Goal: Task Accomplishment & Management: Manage account settings

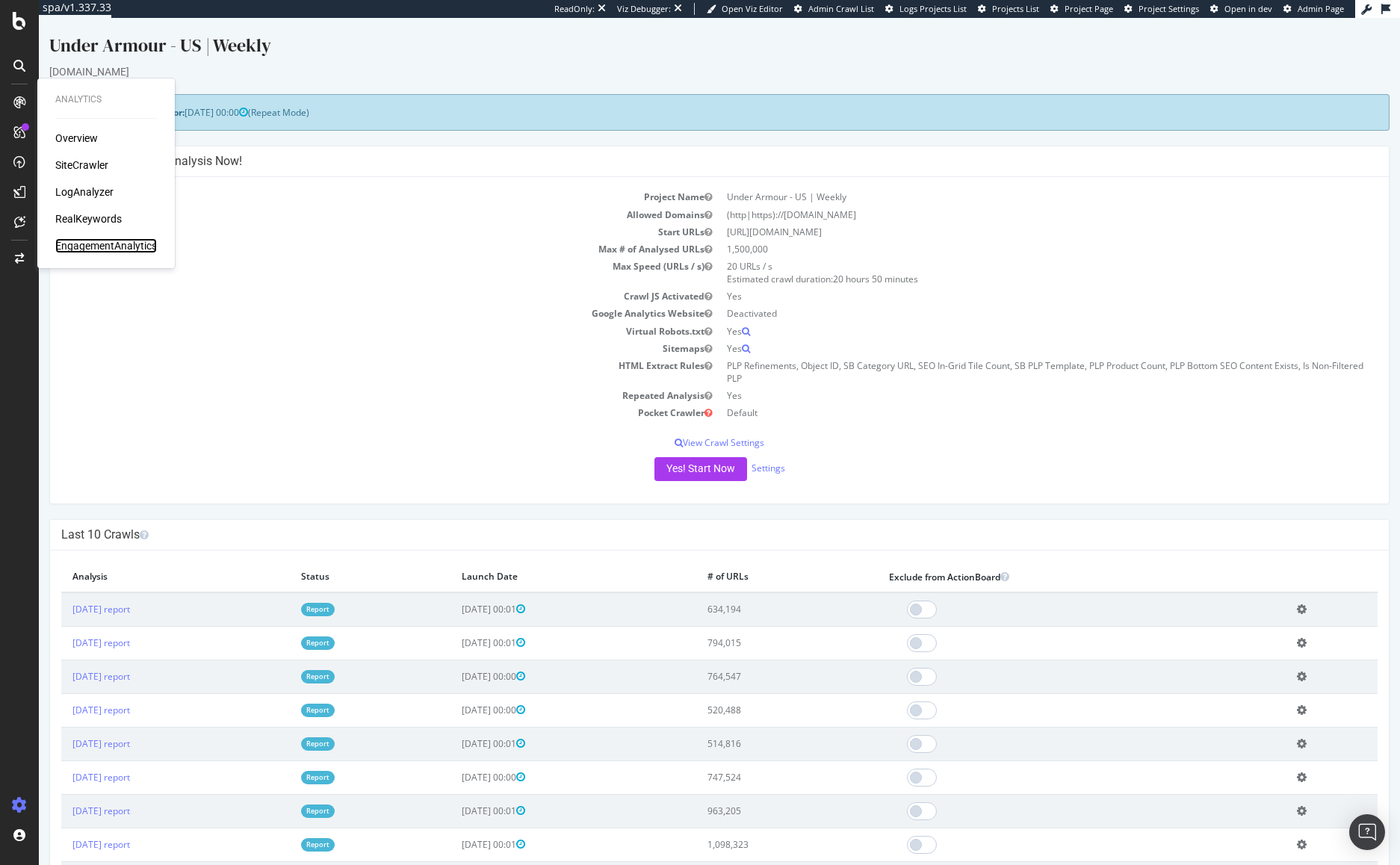
click at [77, 241] on div "EngagementAnalytics" at bounding box center [105, 245] width 101 height 15
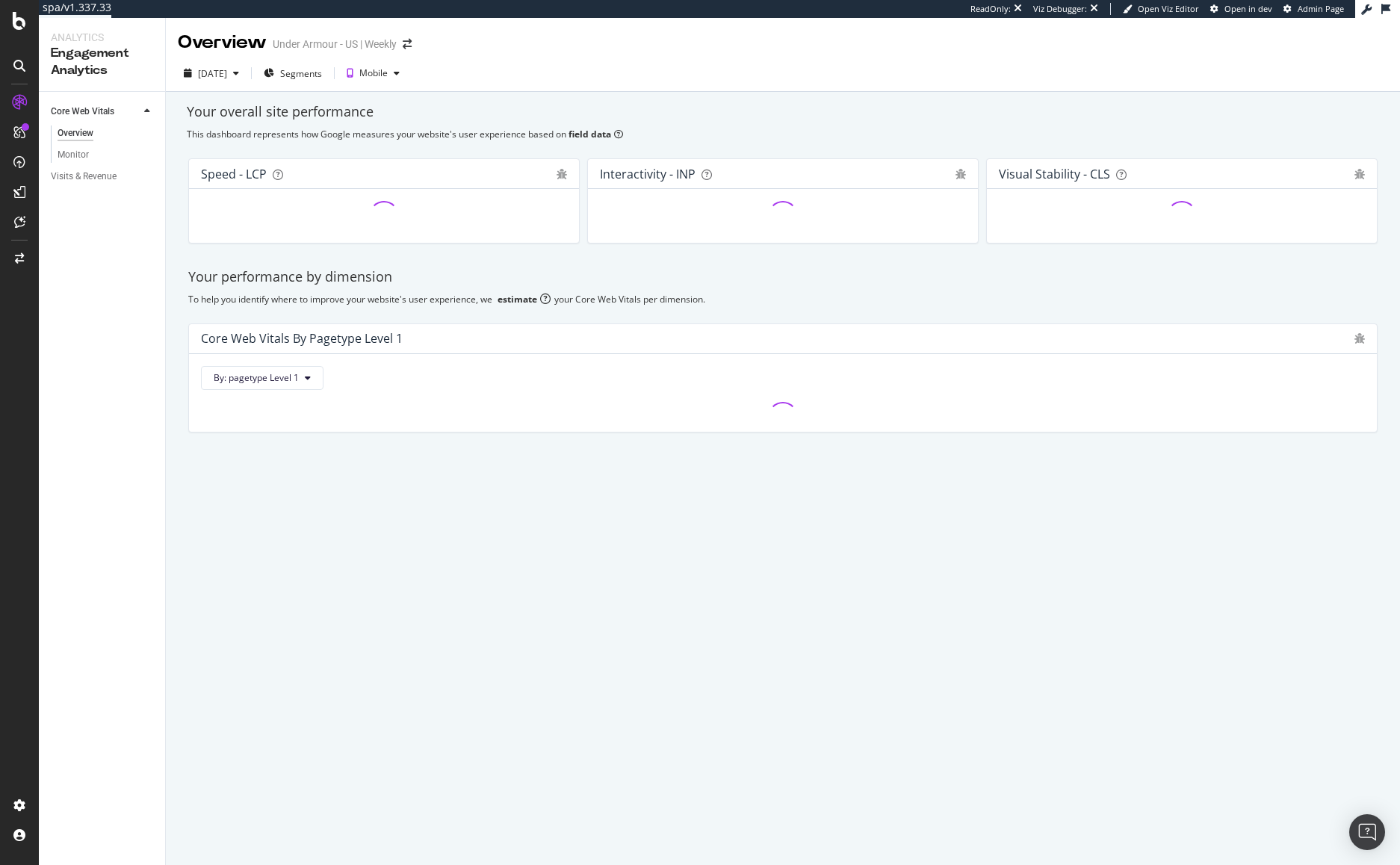
click at [95, 171] on div "Visits & Revenue" at bounding box center [84, 177] width 65 height 16
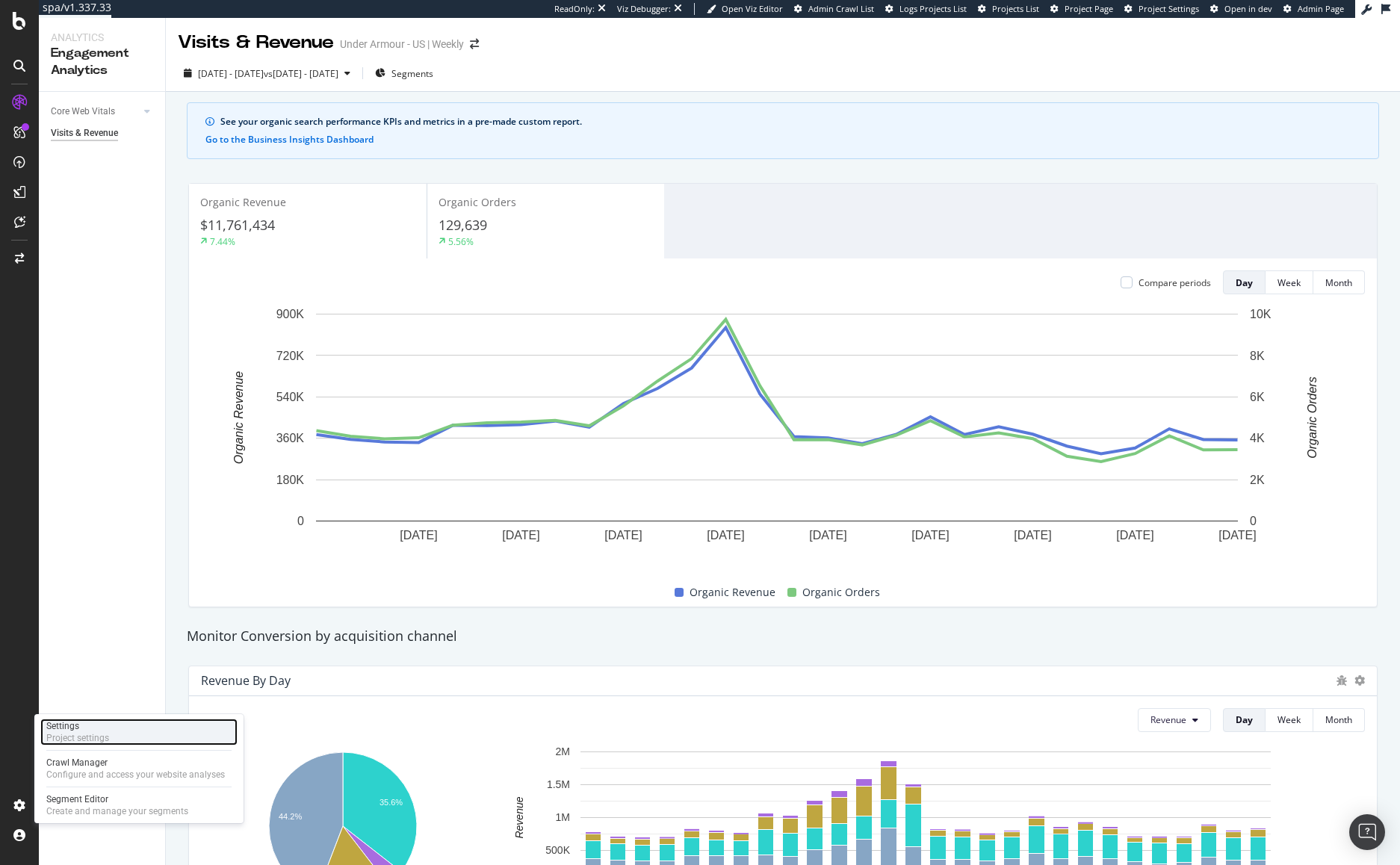
click at [100, 732] on div "Project settings" at bounding box center [77, 738] width 63 height 12
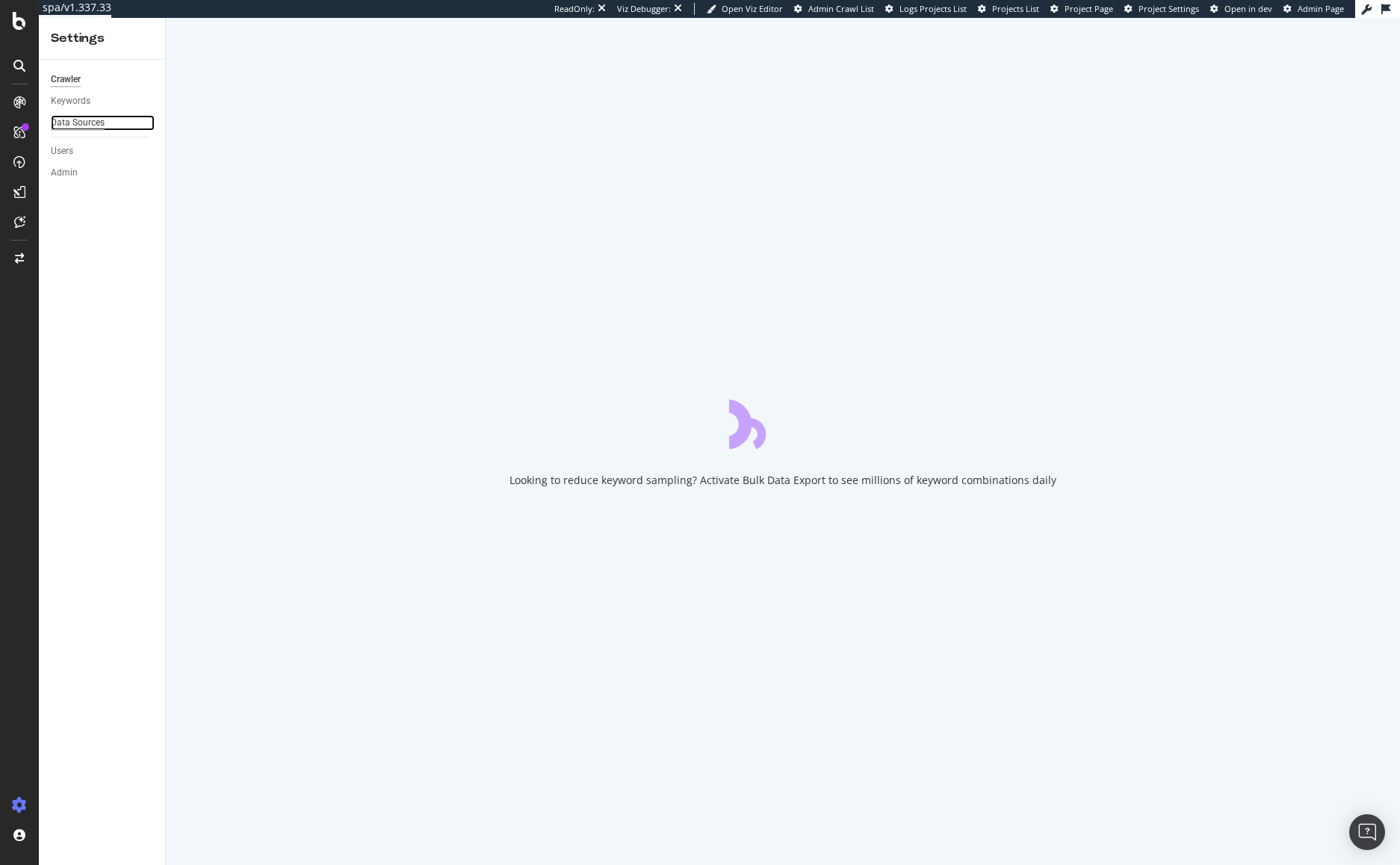
click at [75, 124] on div "Data Sources" at bounding box center [77, 123] width 54 height 16
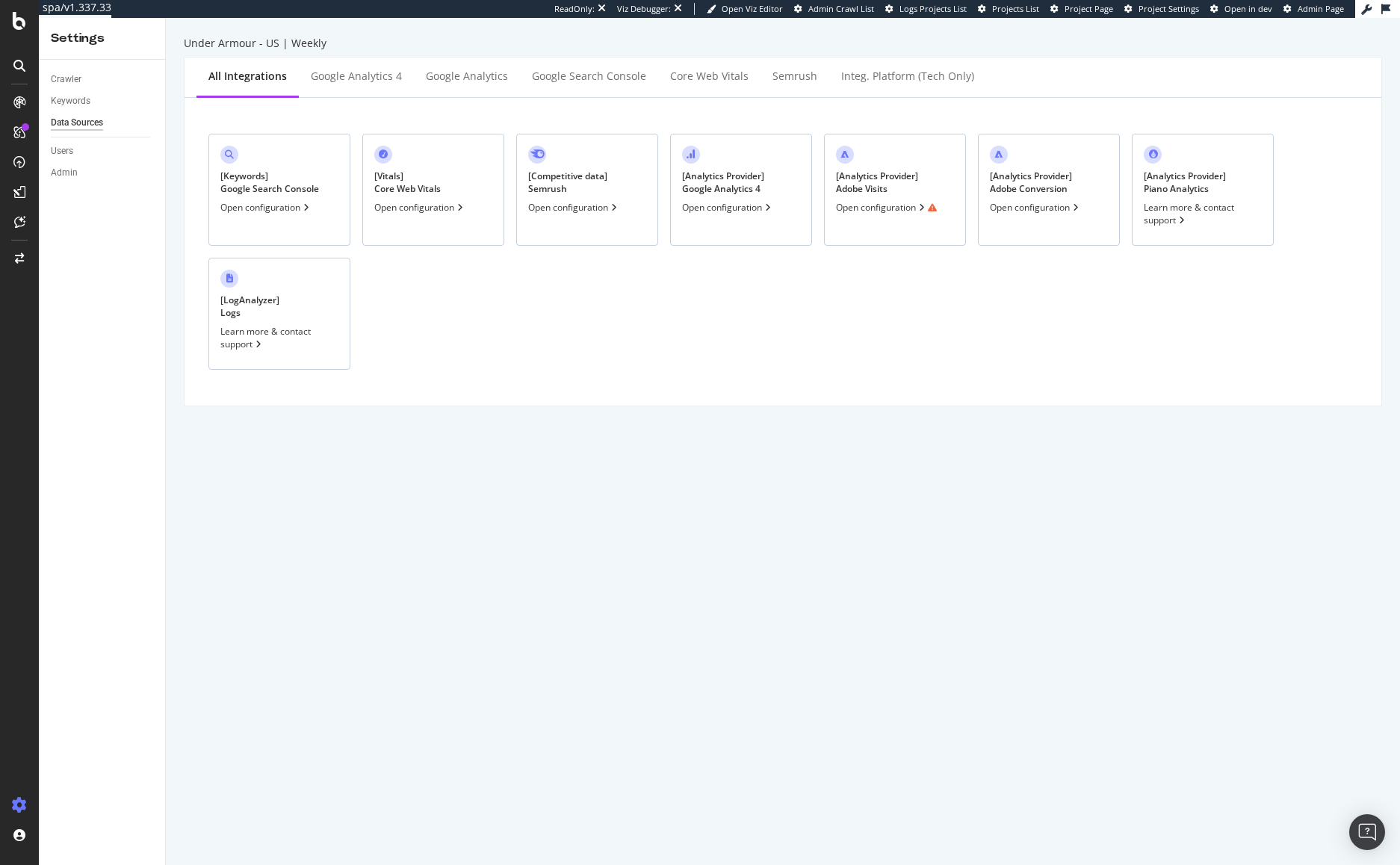
click at [949, 179] on div "[ Analytics Provider ] Adobe Visits Open configuration" at bounding box center [895, 189] width 142 height 112
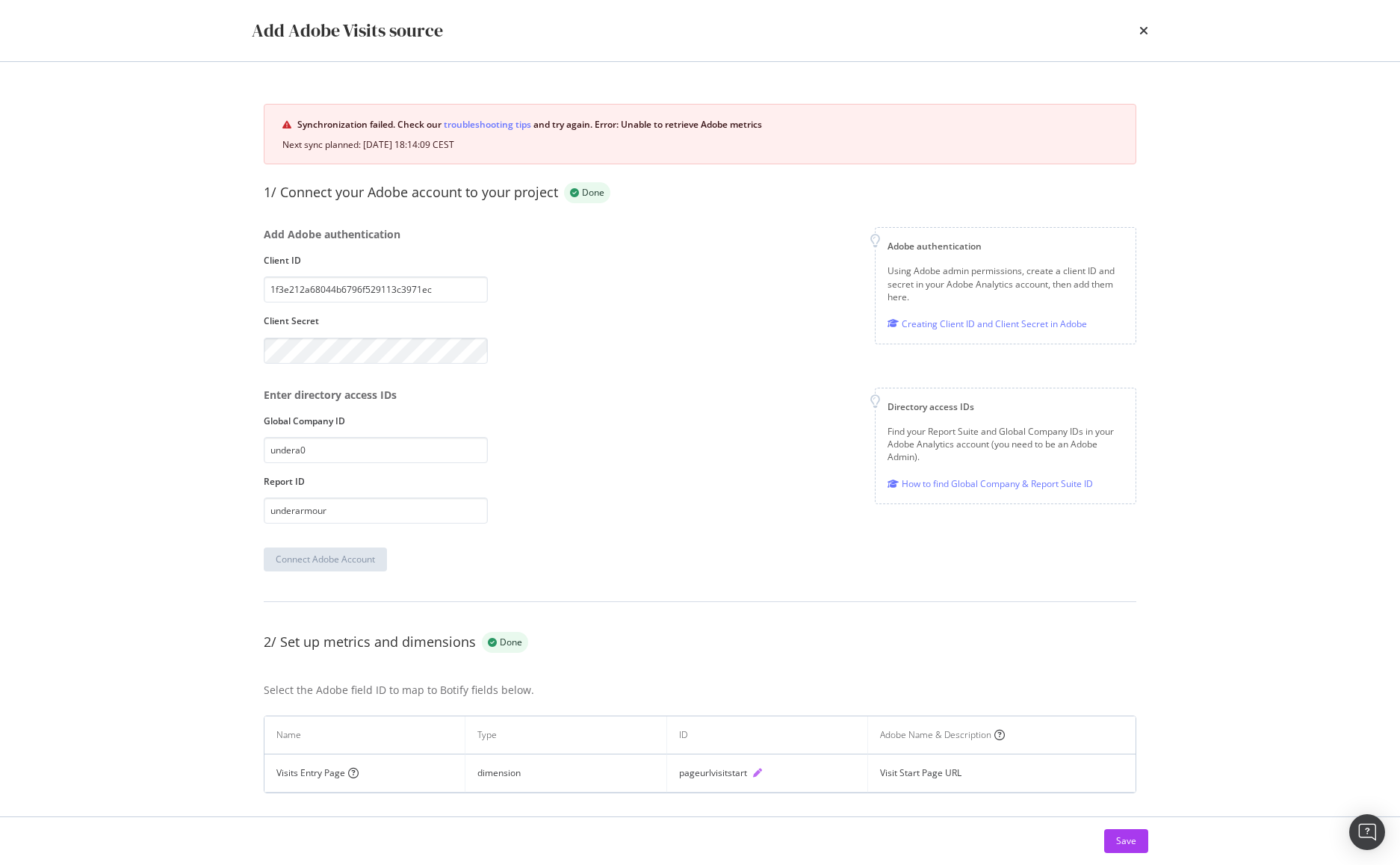
click at [754, 774] on icon "pen" at bounding box center [757, 773] width 9 height 9
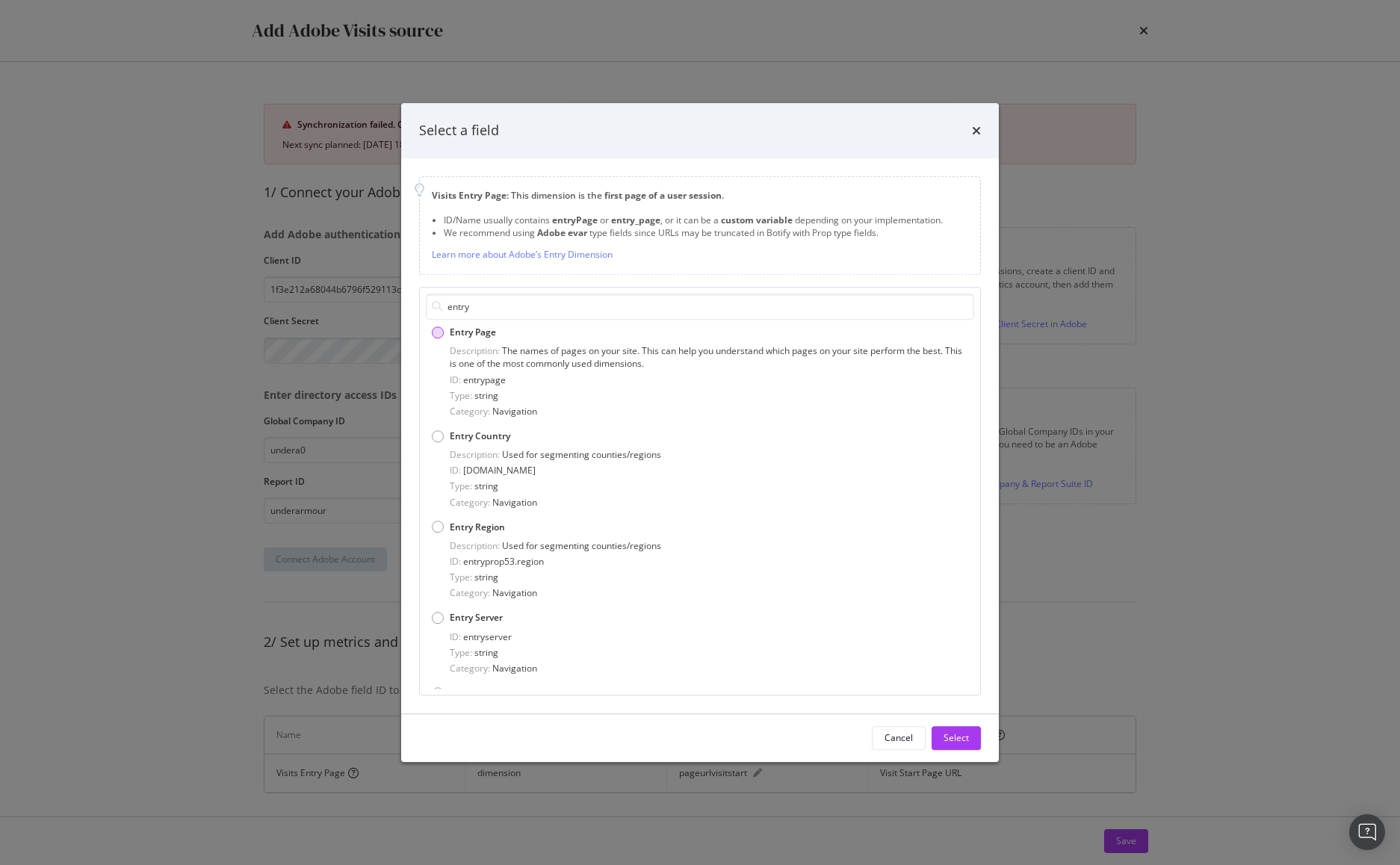
type input "entry"
click at [536, 348] on span "The names of pages on your site. This can help you understand which pages on yo…" at bounding box center [706, 358] width 513 height 26
click at [949, 740] on div "Select" at bounding box center [956, 738] width 26 height 13
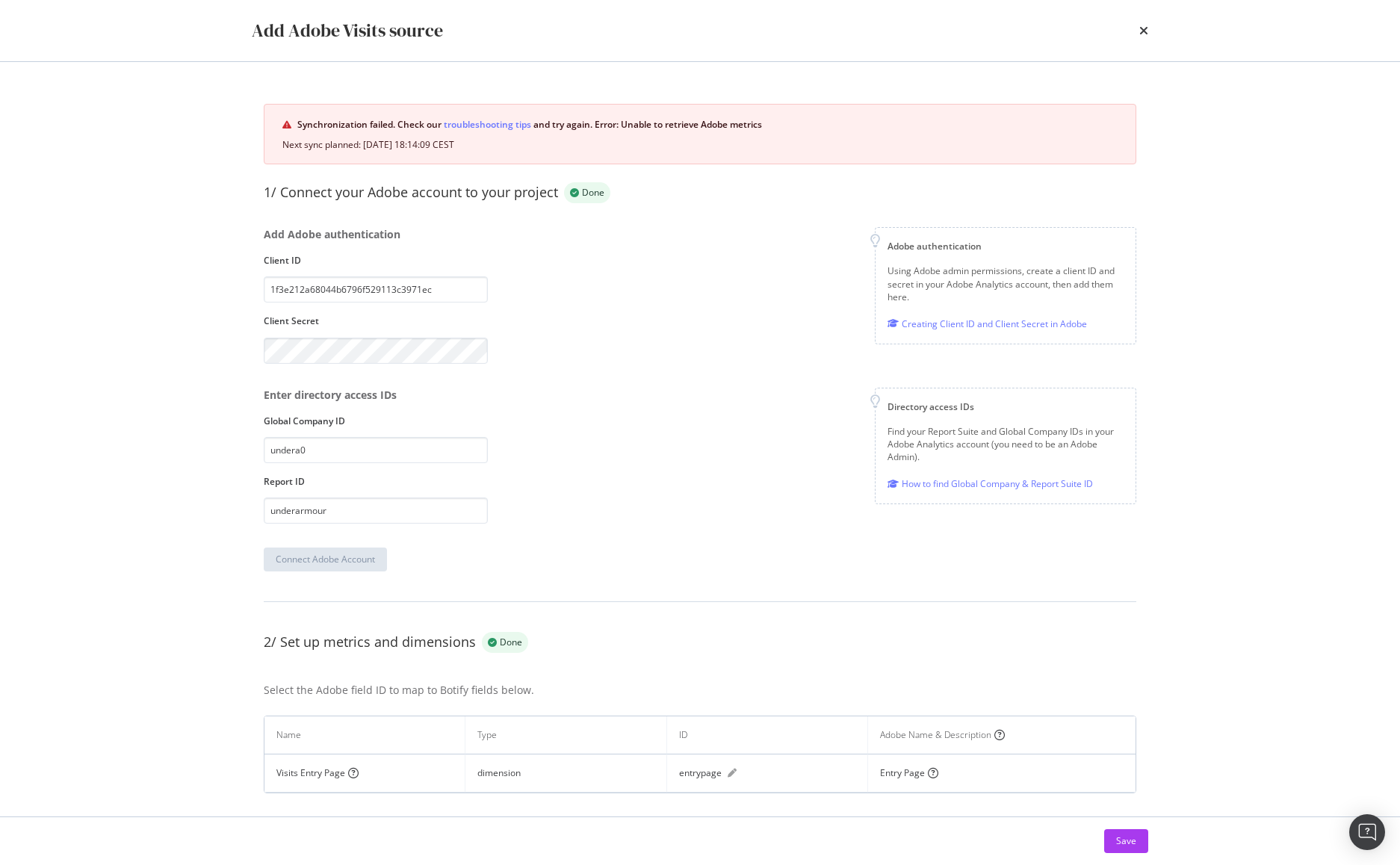
click at [1214, 839] on div "Add Adobe Visits source Synchronization failed. Check our troubleshooting tips …" at bounding box center [700, 432] width 1400 height 865
click at [1123, 847] on div "Save" at bounding box center [1126, 841] width 20 height 13
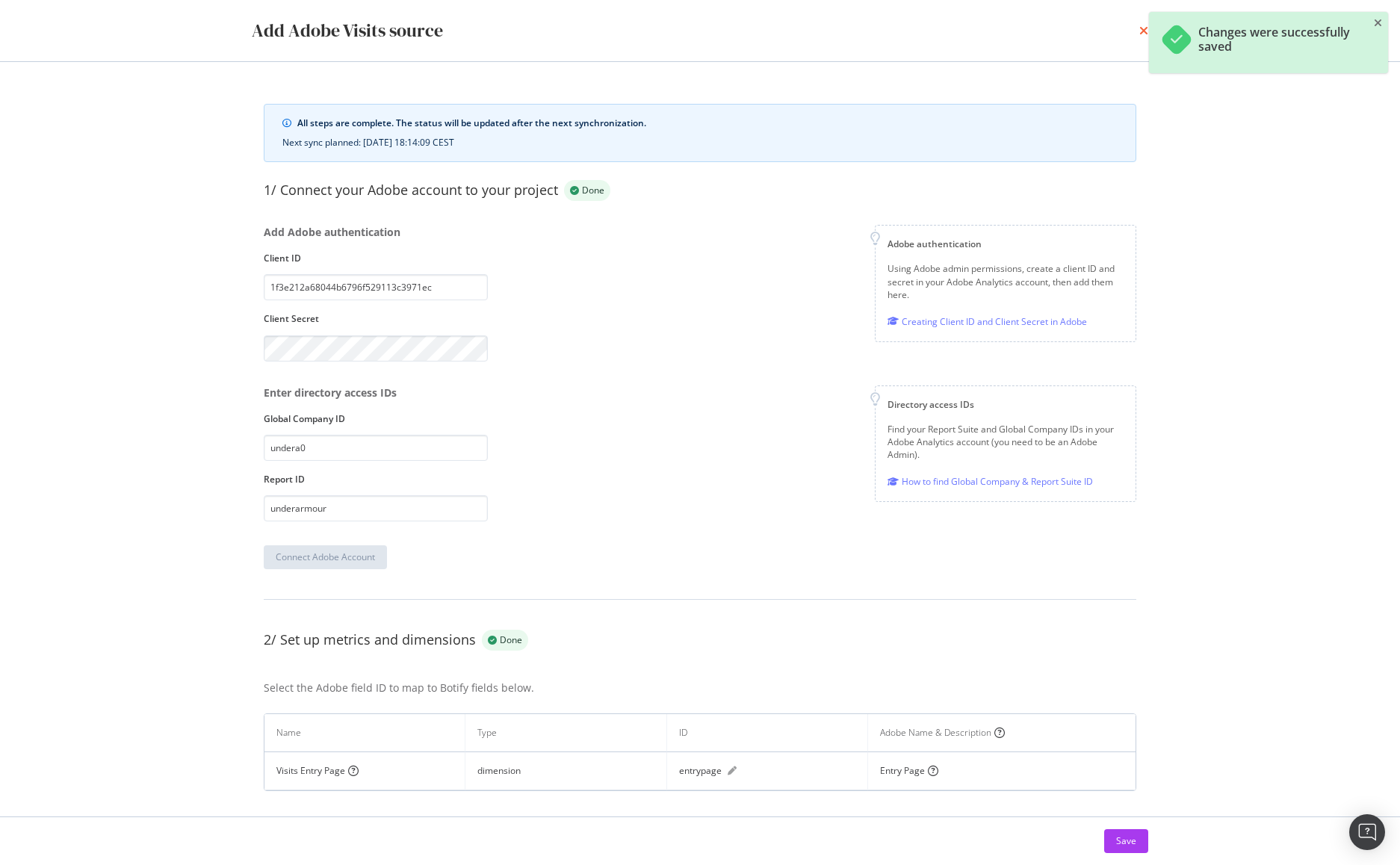
click at [1143, 33] on icon "times" at bounding box center [1144, 30] width 9 height 12
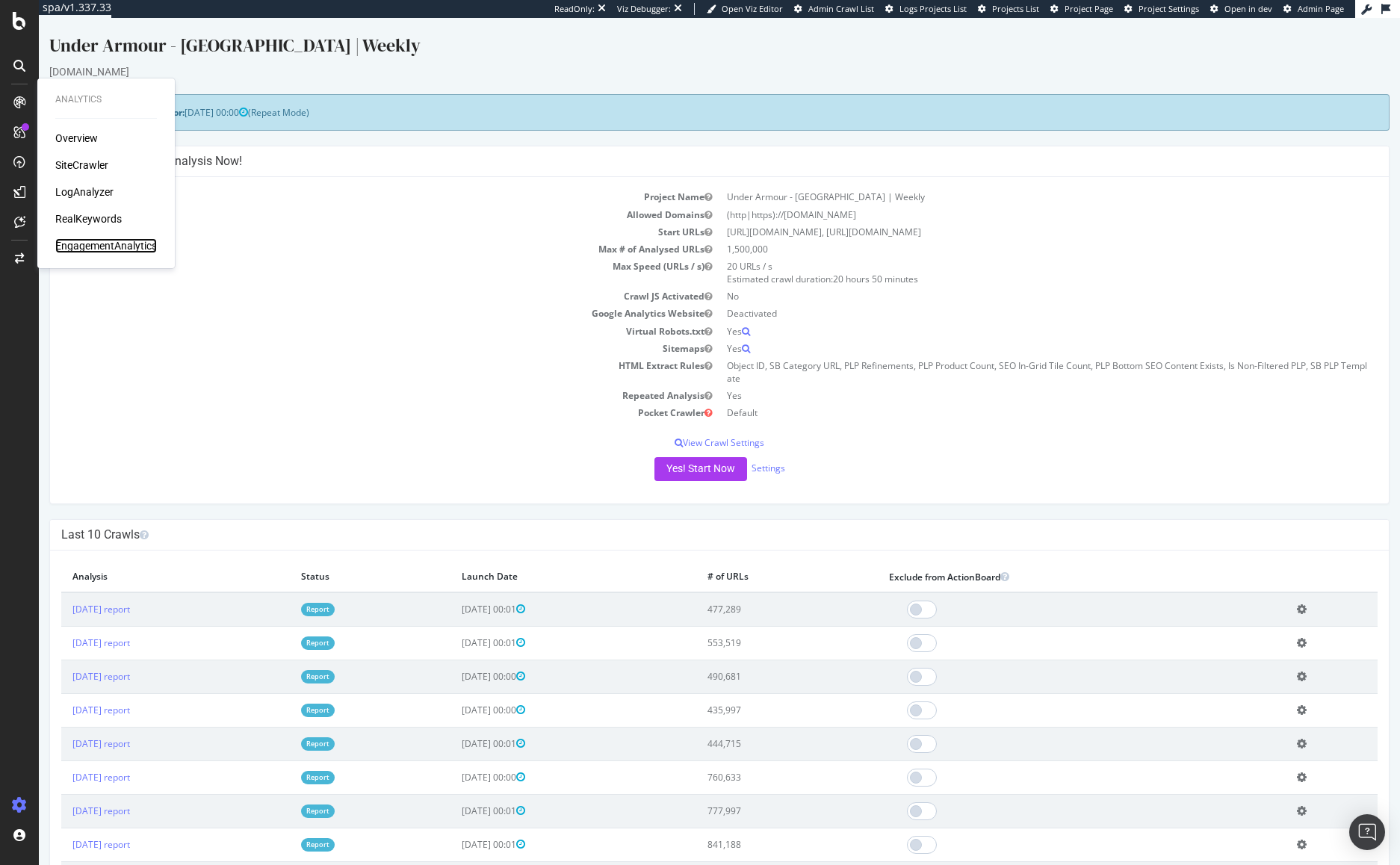
click at [85, 248] on div "EngagementAnalytics" at bounding box center [105, 245] width 101 height 15
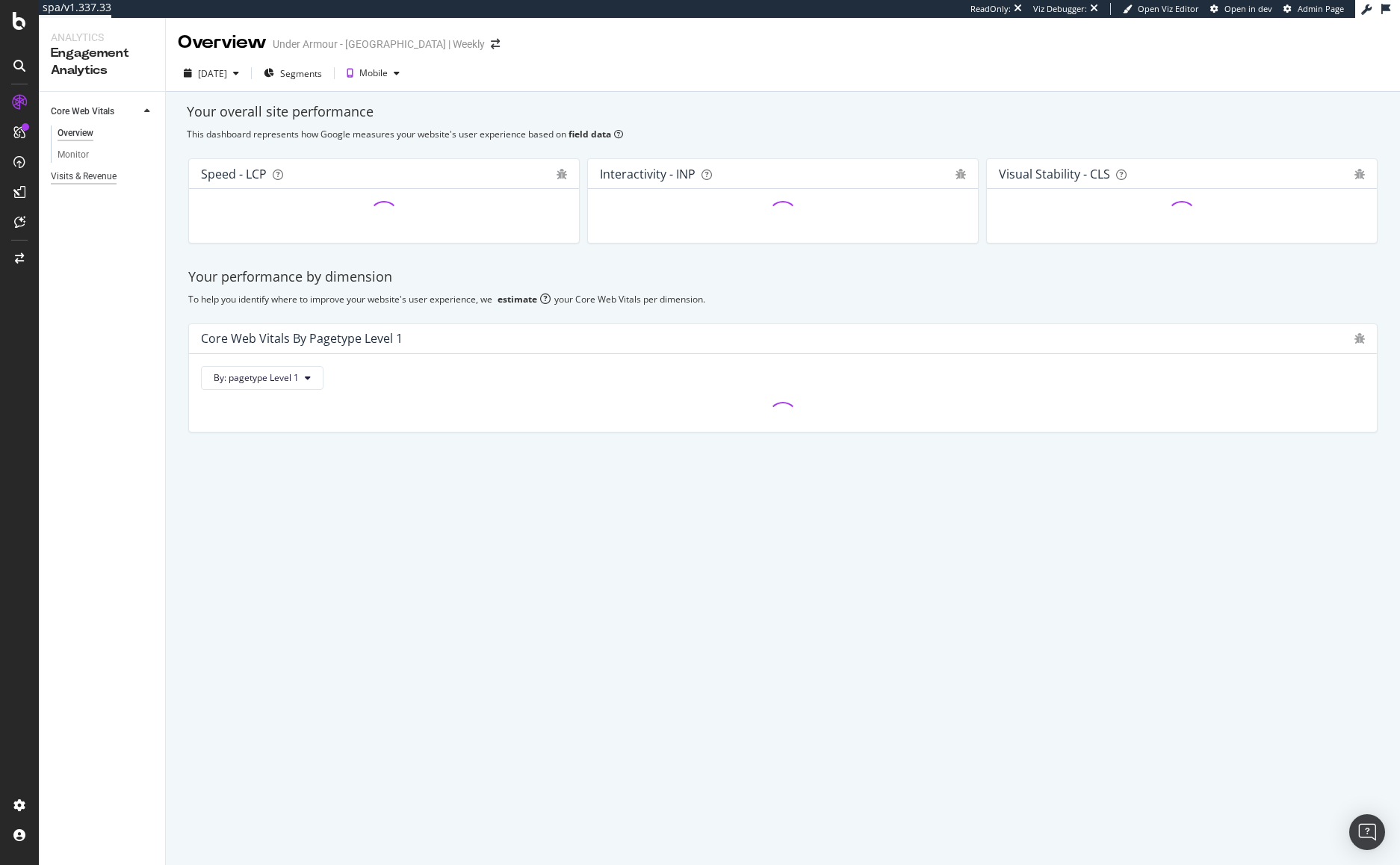
click at [98, 182] on div "Visits & Revenue" at bounding box center [108, 177] width 114 height 22
click at [95, 173] on div "Visits & Revenue" at bounding box center [84, 177] width 65 height 16
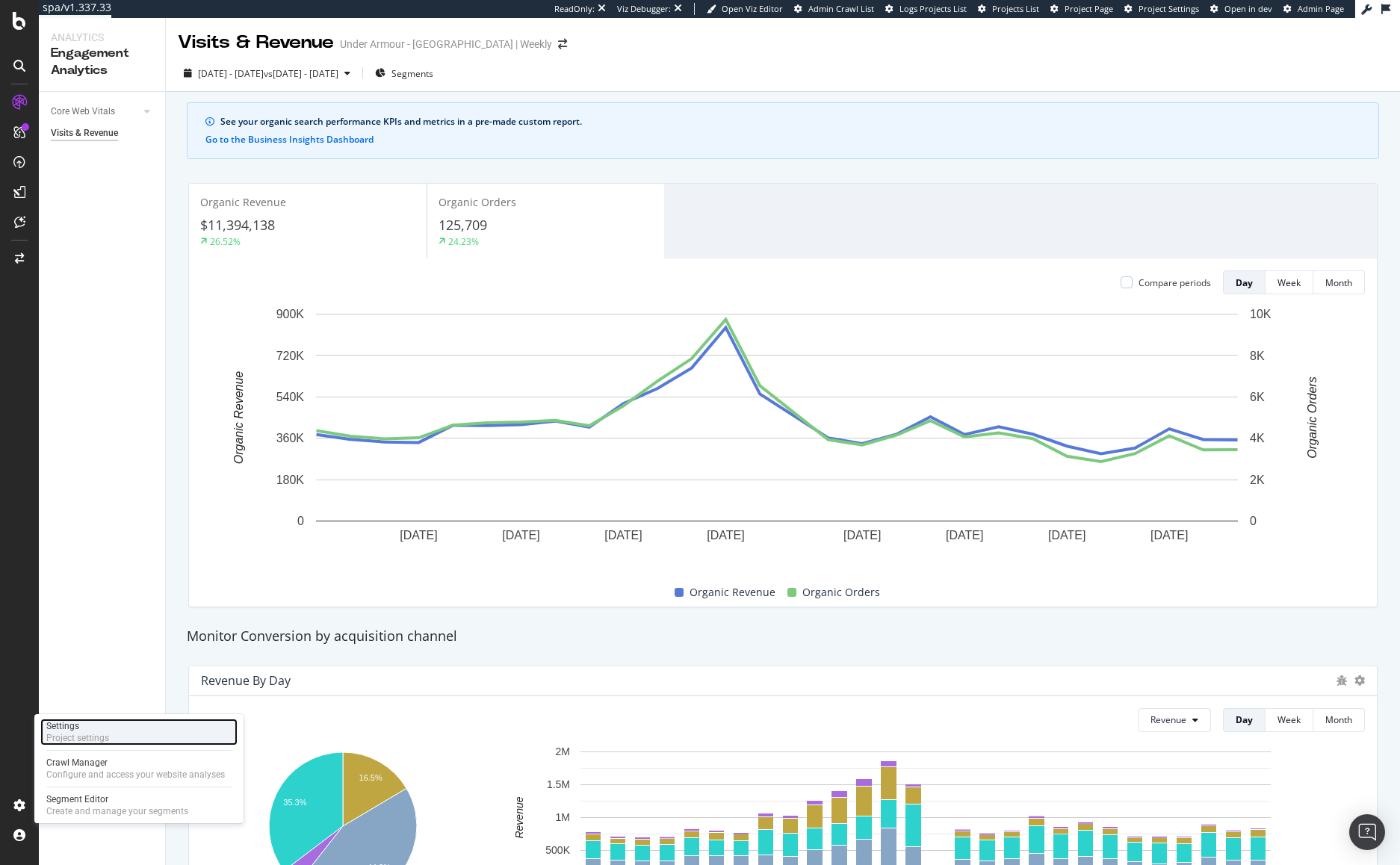
click at [65, 728] on div "Settings" at bounding box center [77, 726] width 63 height 12
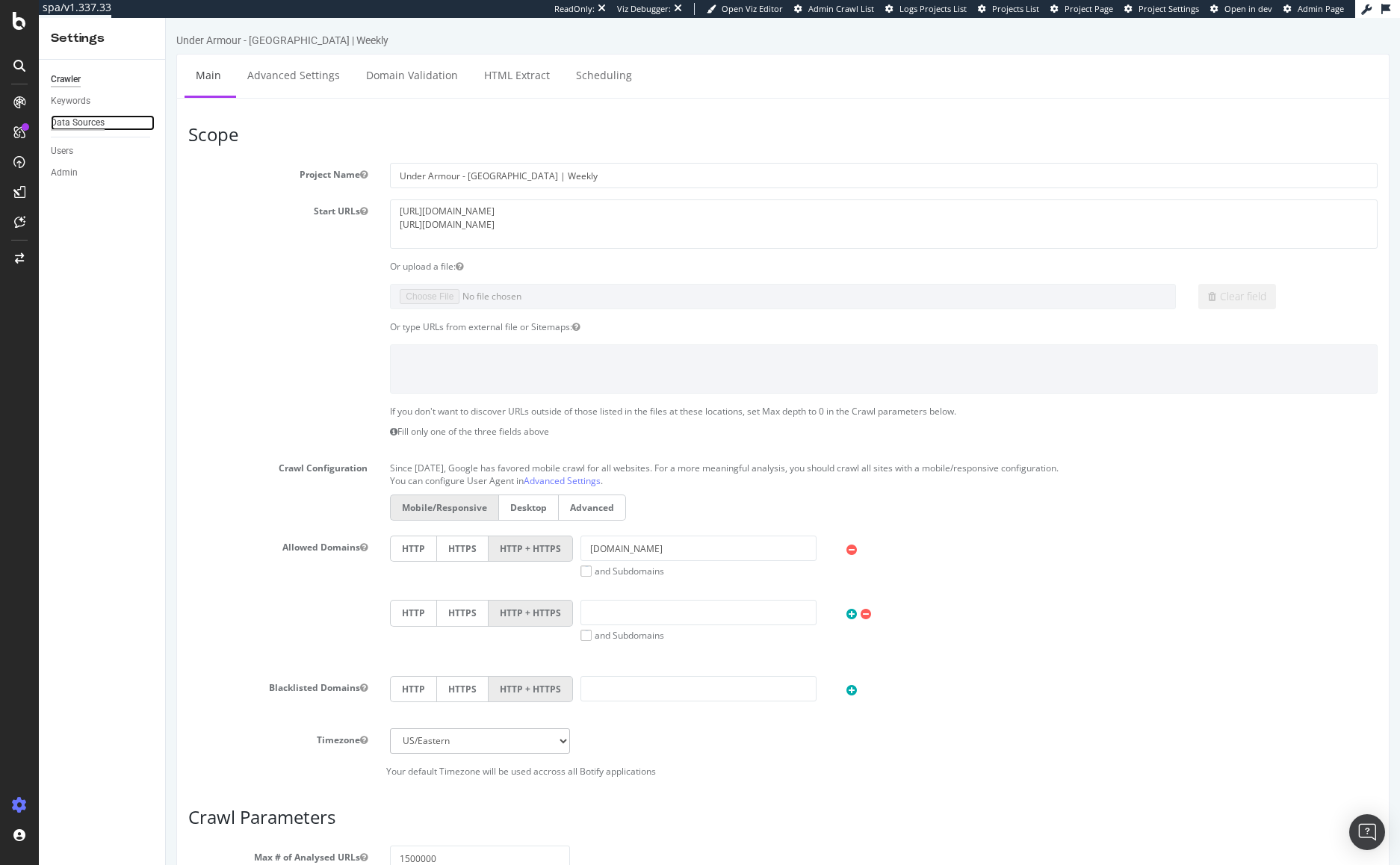
click at [87, 125] on div "Data Sources" at bounding box center [77, 123] width 54 height 16
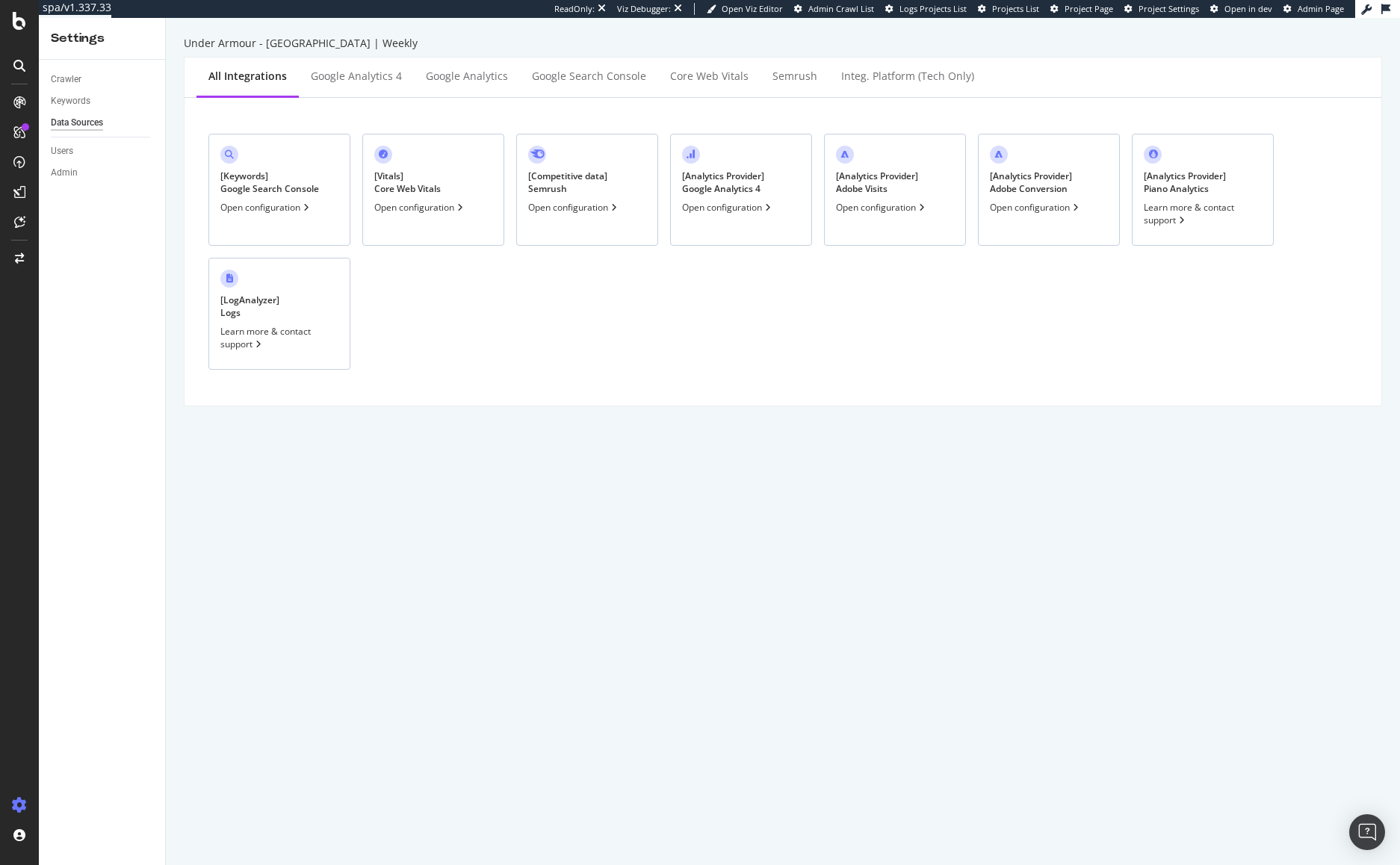
click at [856, 185] on div "[ Analytics Provider ] Adobe Visits" at bounding box center [877, 182] width 82 height 26
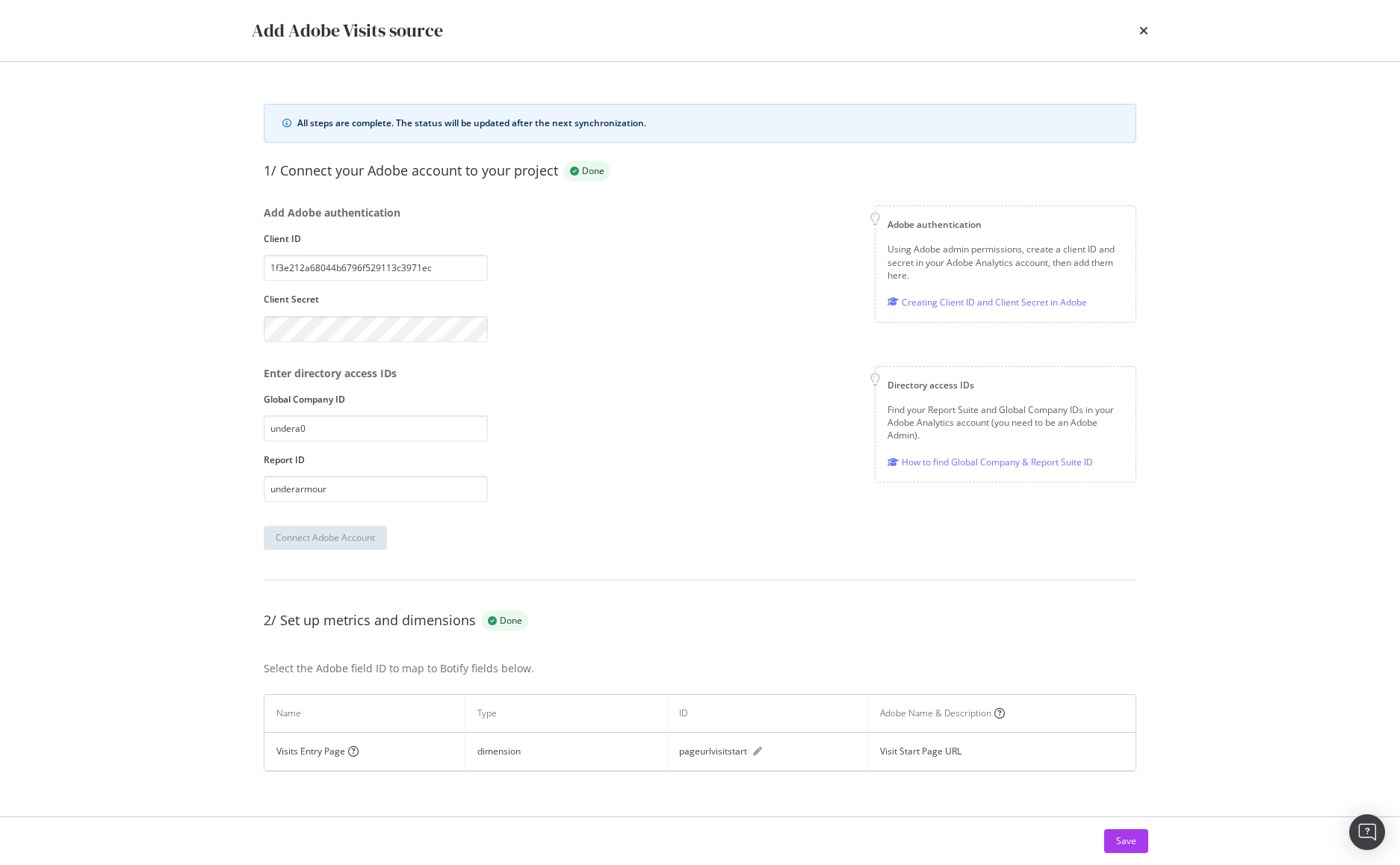
scroll to position [3, 0]
click at [724, 748] on div "pageurlvisitstart" at bounding box center [712, 748] width 68 height 14
copy div "pageurlvisitstart"
click at [1144, 34] on icon "times" at bounding box center [1144, 30] width 9 height 12
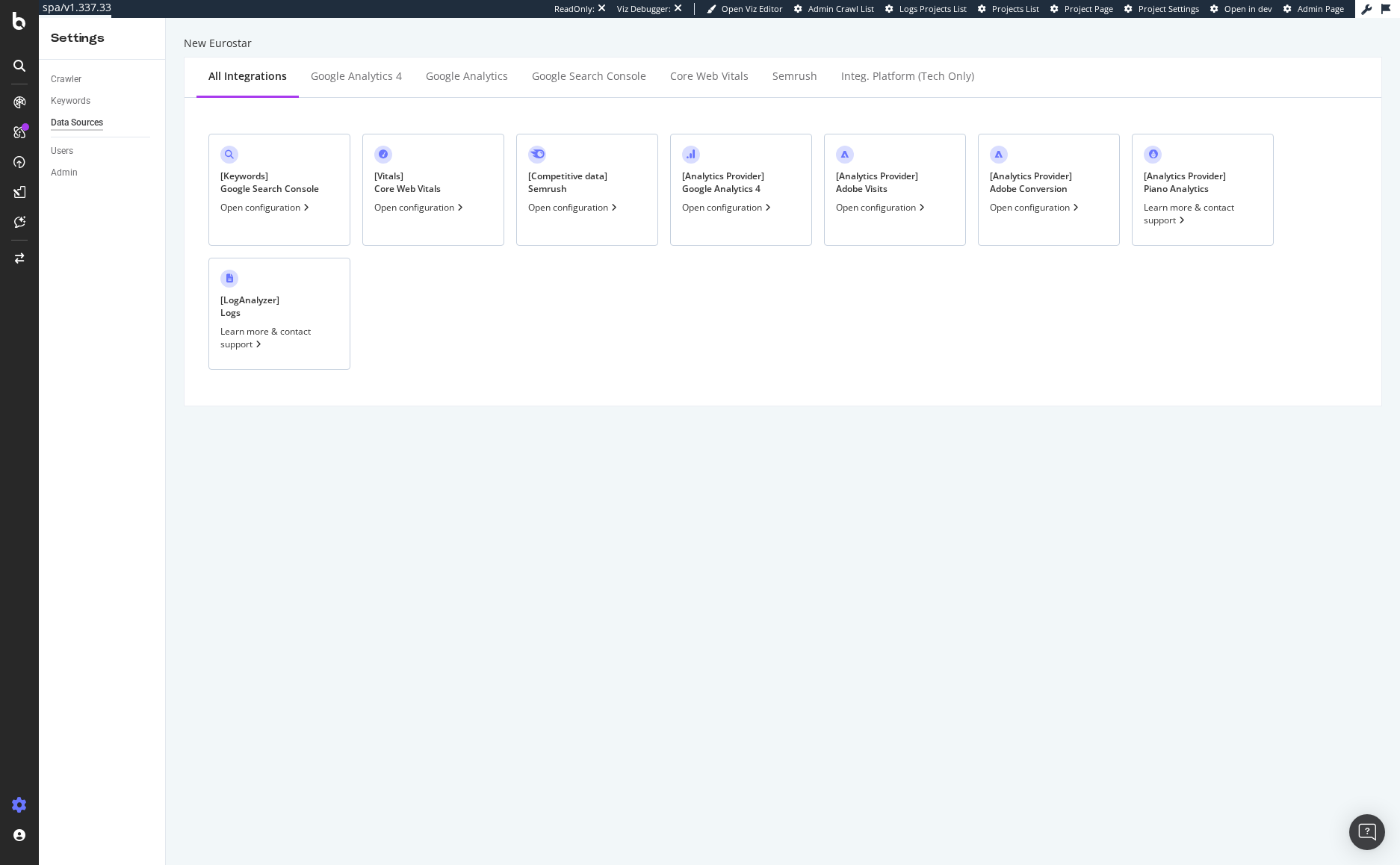
click at [892, 196] on div "[ Analytics Provider ] Adobe Visits Open configuration" at bounding box center [895, 189] width 142 height 112
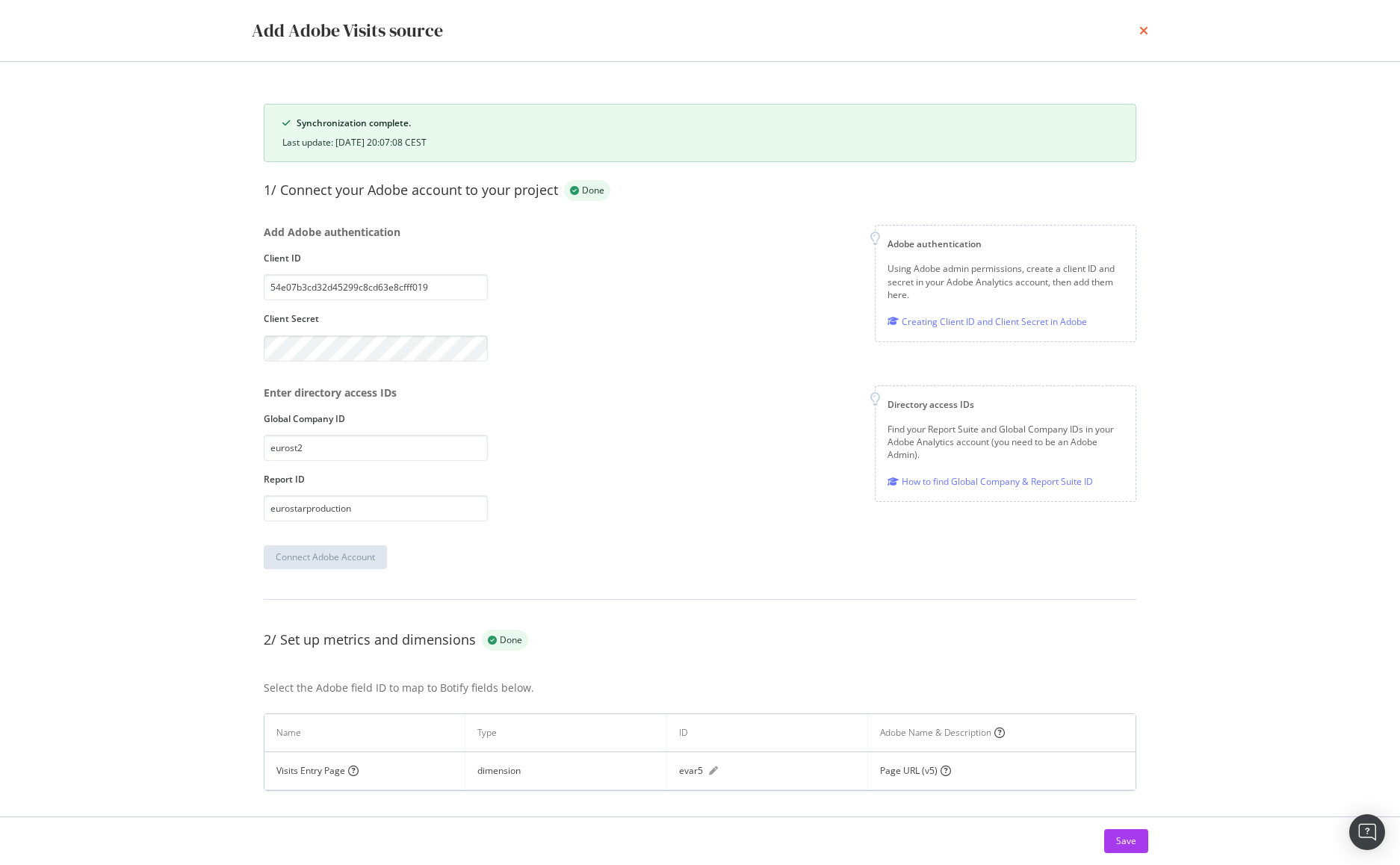
click at [1140, 33] on icon "times" at bounding box center [1144, 30] width 9 height 12
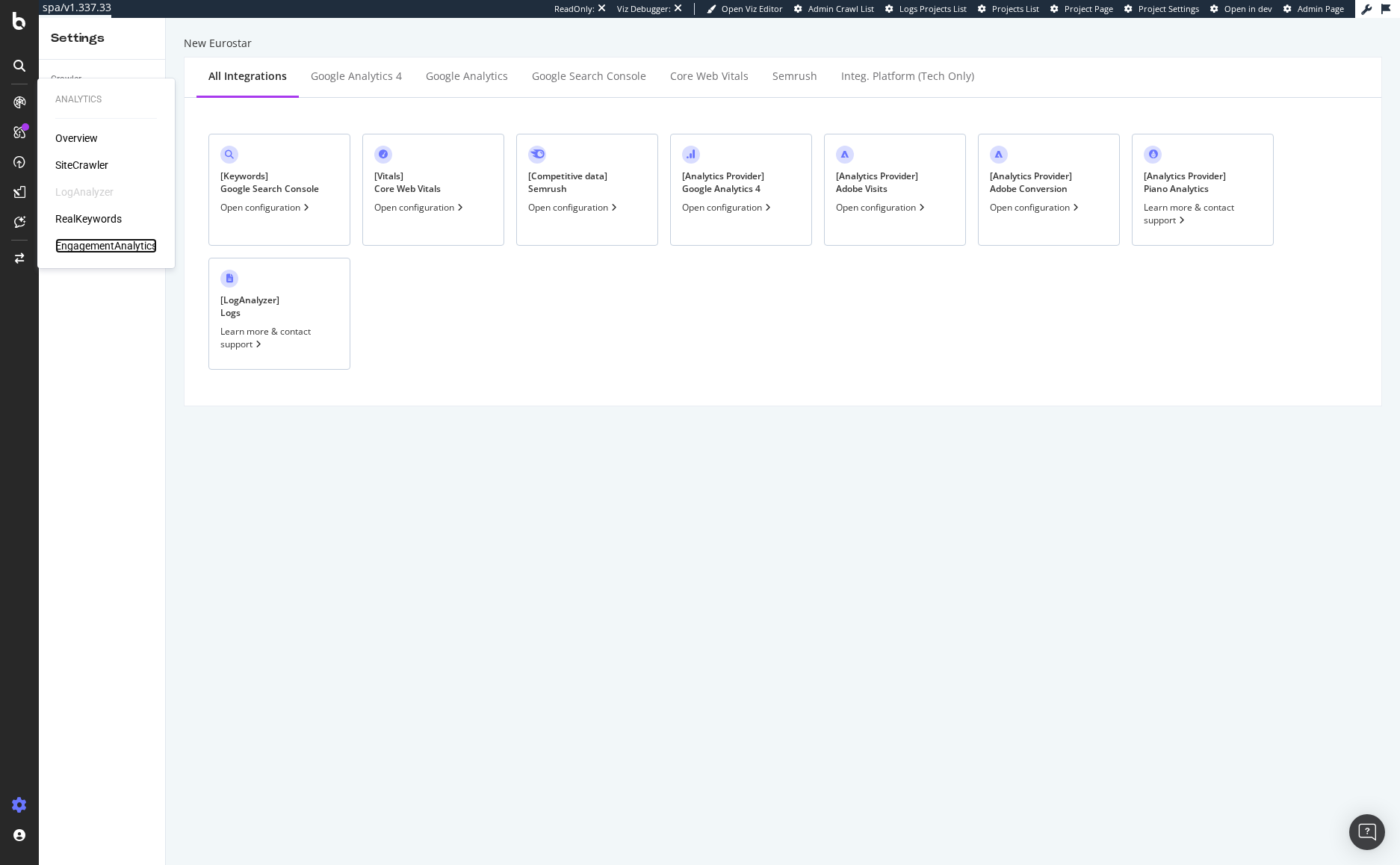
click at [74, 242] on div "EngagementAnalytics" at bounding box center [105, 245] width 101 height 15
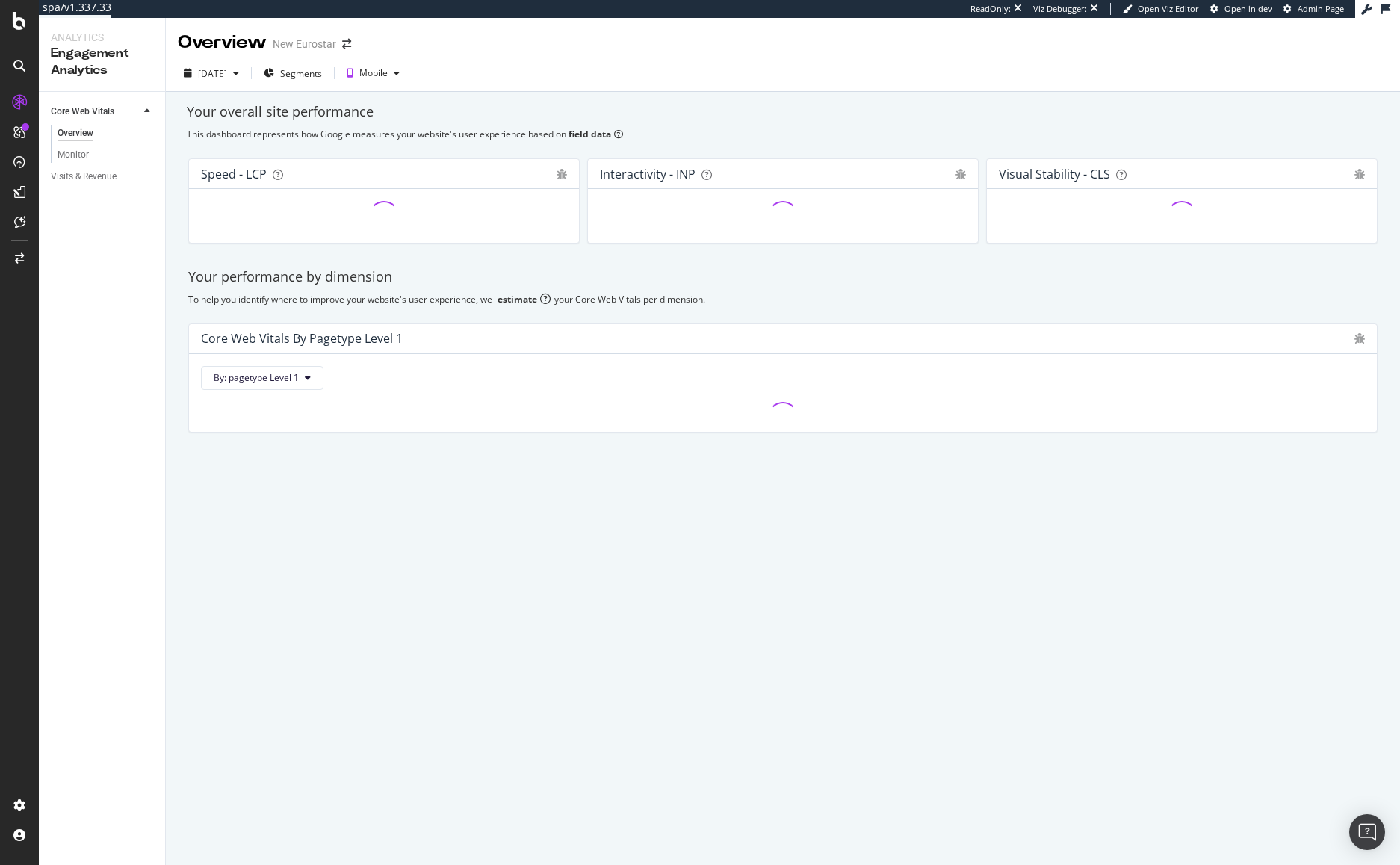
click at [89, 177] on div "Visits & Revenue" at bounding box center [84, 177] width 65 height 16
